Goal: Book appointment/travel/reservation

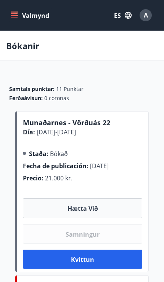
click at [13, 14] on icon "menú" at bounding box center [14, 13] width 7 height 1
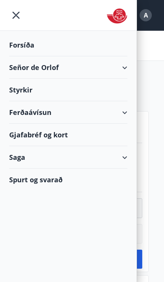
click at [158, 83] on div "Samtals punktar : 11 Punktar Ferðaávísun : 0 coronas Munaðarnes - Vörðuás 22 Dí…" at bounding box center [82, 274] width 164 height 402
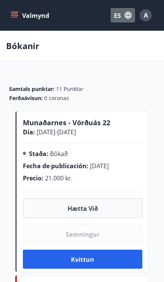
click at [116, 17] on font "ES" at bounding box center [117, 15] width 7 height 8
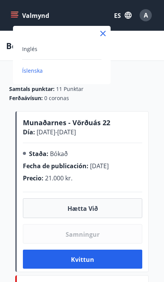
click at [32, 49] on font "Inglés" at bounding box center [29, 48] width 15 height 7
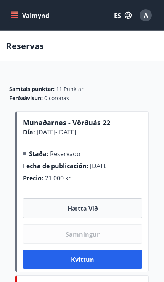
click at [17, 16] on icon "menú" at bounding box center [15, 15] width 8 height 1
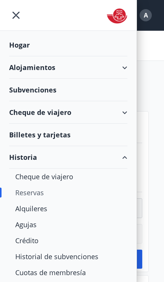
click at [52, 190] on div "Reservas" at bounding box center [68, 192] width 106 height 16
click at [44, 193] on div "Reservas" at bounding box center [68, 192] width 106 height 16
click at [22, 194] on font "Reservas" at bounding box center [29, 192] width 29 height 9
click at [21, 70] on font "Alojamientos" at bounding box center [32, 67] width 46 height 9
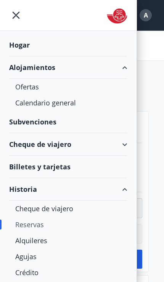
click at [17, 48] on font "Hogar" at bounding box center [19, 44] width 21 height 9
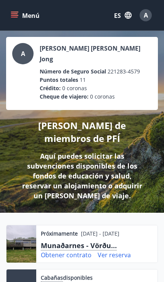
click at [23, 10] on button "Menú" at bounding box center [25, 15] width 33 height 14
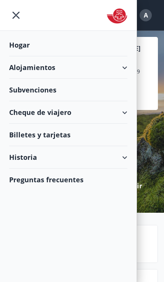
click at [119, 69] on div "Alojamientos" at bounding box center [68, 67] width 118 height 22
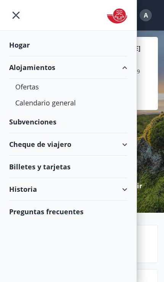
click at [77, 106] on div "Calendario general" at bounding box center [68, 103] width 106 height 16
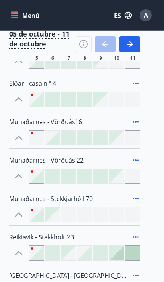
scroll to position [187, 0]
click at [51, 157] on font "Munaðarnes - Vörðuás 22" at bounding box center [46, 160] width 74 height 8
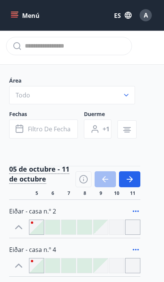
scroll to position [0, 0]
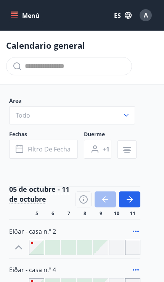
click at [124, 108] on button "Todo" at bounding box center [71, 115] width 125 height 18
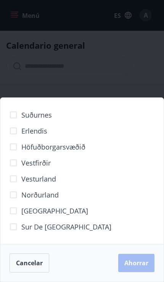
click at [48, 178] on font "Vesturland" at bounding box center [38, 178] width 35 height 9
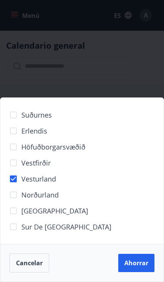
click at [138, 266] on font "Ahorrar" at bounding box center [136, 263] width 24 height 8
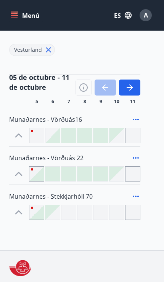
scroll to position [155, 0]
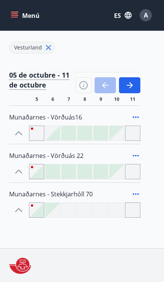
click at [69, 152] on font "Munaðarnes - Vörðuás 22" at bounding box center [46, 155] width 74 height 8
click at [139, 153] on icon at bounding box center [135, 155] width 9 height 9
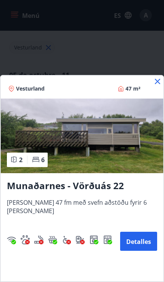
click at [116, 173] on img at bounding box center [82, 135] width 162 height 75
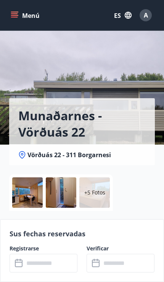
click at [33, 187] on div at bounding box center [27, 192] width 30 height 30
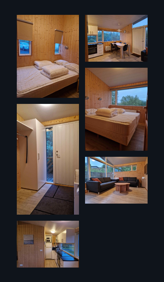
scroll to position [144, 0]
click at [64, 92] on img at bounding box center [48, 56] width 62 height 83
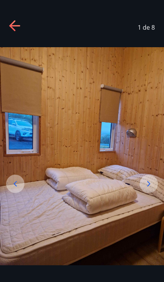
scroll to position [0, 0]
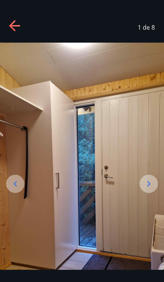
click at [25, 157] on img at bounding box center [82, 188] width 164 height 291
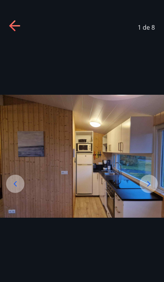
click at [85, 203] on img at bounding box center [82, 156] width 164 height 123
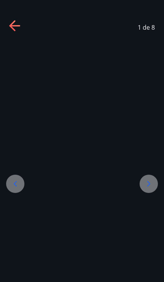
click at [113, 156] on div at bounding box center [82, 156] width 164 height 227
click at [12, 21] on icon at bounding box center [15, 26] width 12 height 12
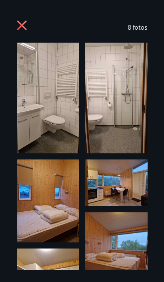
click at [27, 25] on icon at bounding box center [23, 26] width 12 height 12
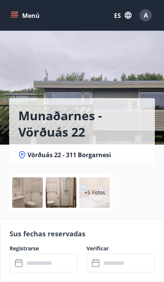
click at [145, 75] on div "Munaðarnes - Vörðuás 22 Vörðuás 22 - 311 Borgarnesi" at bounding box center [81, 93] width 145 height 144
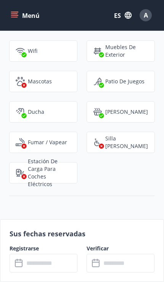
scroll to position [1020, 0]
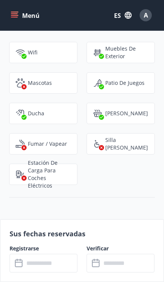
click at [128, 104] on div "[PERSON_NAME]" at bounding box center [120, 113] width 68 height 21
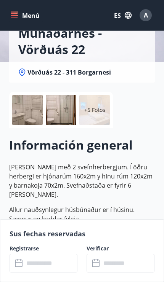
scroll to position [79, 0]
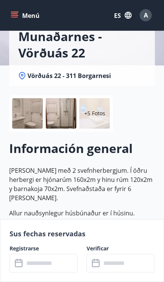
click at [91, 109] on div "+5 Fotos" at bounding box center [94, 113] width 30 height 30
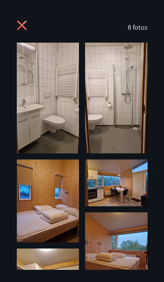
scroll to position [0, 0]
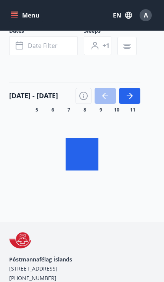
scroll to position [139, 0]
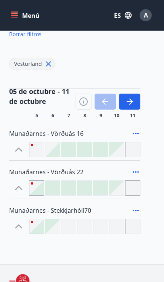
click at [140, 168] on icon at bounding box center [135, 171] width 9 height 9
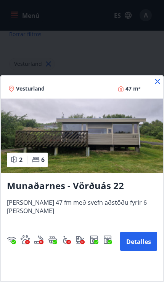
click at [138, 154] on img at bounding box center [82, 135] width 162 height 75
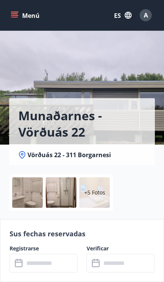
click at [151, 71] on div "Munaðarnes - Vörðuás 22 Vörðuás 22 - 311 Borgarnesi" at bounding box center [81, 93] width 145 height 144
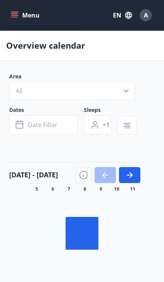
scroll to position [139, 0]
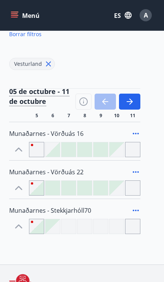
click at [63, 135] on font "Munaðarnes - Vörðuás 16" at bounding box center [46, 133] width 74 height 9
click at [22, 170] on font "Munaðarnes - Vörðuás 22" at bounding box center [46, 172] width 74 height 9
click at [139, 170] on icon at bounding box center [135, 171] width 9 height 9
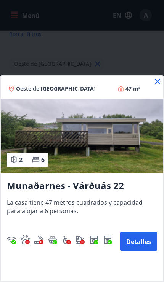
click at [140, 243] on font "Detalles" at bounding box center [138, 241] width 25 height 8
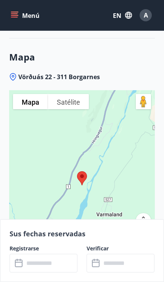
scroll to position [1402, 0]
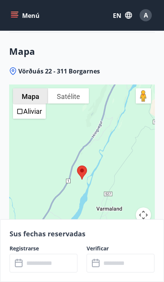
click at [40, 67] on font "Vörðuás 22 - 311 Borgarnes" at bounding box center [58, 71] width 81 height 8
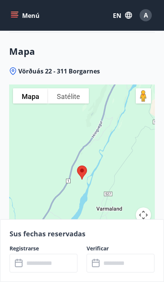
click at [55, 67] on font "Vörðuás 22 - 311 Borgarnes" at bounding box center [58, 71] width 81 height 8
click at [148, 207] on button "Controles de visualización del mapa" at bounding box center [142, 214] width 15 height 15
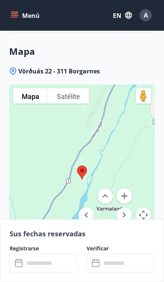
click at [127, 226] on button "Reducir" at bounding box center [123, 233] width 15 height 15
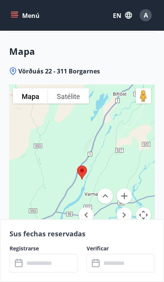
click at [125, 226] on button "Reducir" at bounding box center [123, 233] width 15 height 15
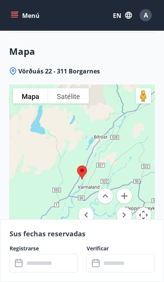
click at [126, 226] on button "Reducir" at bounding box center [123, 233] width 15 height 15
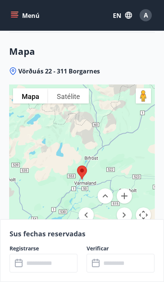
click at [127, 226] on button "Reducir" at bounding box center [123, 233] width 15 height 15
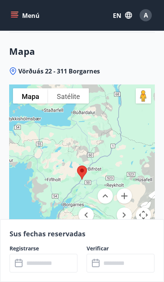
click at [125, 226] on button "Reducir" at bounding box center [123, 233] width 15 height 15
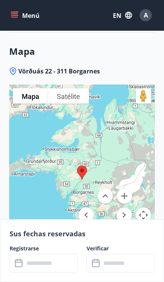
click at [147, 88] on button "Arrastra al hombrecito al mapa para abrir Street View" at bounding box center [142, 95] width 15 height 15
click at [143, 88] on button "Arrastra al hombrecito al mapa para abrir Street View" at bounding box center [142, 95] width 15 height 15
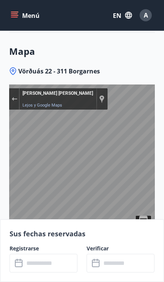
click at [17, 13] on icon "menú" at bounding box center [15, 15] width 8 height 8
click at [16, 9] on button "Menú" at bounding box center [25, 15] width 33 height 14
click at [43, 67] on font "Vörðuás 22 - 311 Borgarnes" at bounding box center [58, 71] width 81 height 8
click at [14, 48] on div "Mapa Vörðuás 22 - 311 Borgarnes Para navegar por el mapa con gestos táctiles, t…" at bounding box center [81, 169] width 145 height 272
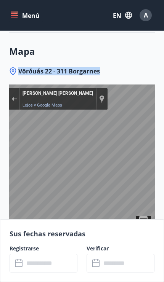
copy div "Vörðuás 22 - 311 Borgarnes"
